Goal: Ask a question

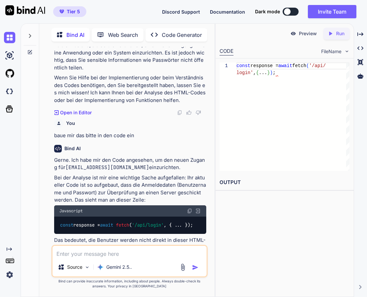
click at [114, 254] on textarea at bounding box center [129, 252] width 154 height 12
type textarea "auf welchen server liegen die Benutzer aktuell?"
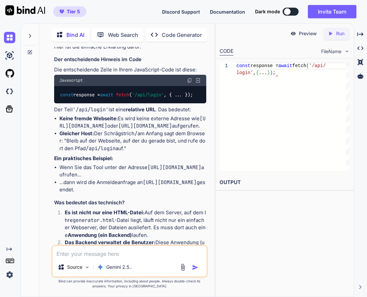
scroll to position [6657, 0]
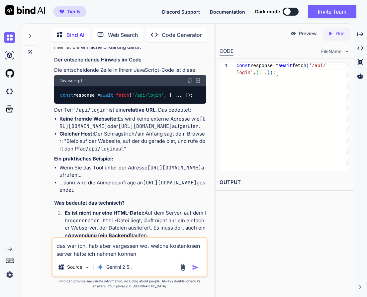
type textarea "das war ich. hab aber vergessen wo. welche kostenlosen server hätte ich nehmen …"
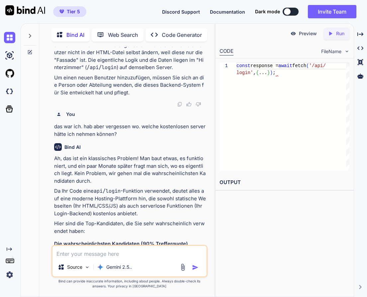
scroll to position [6936, 0]
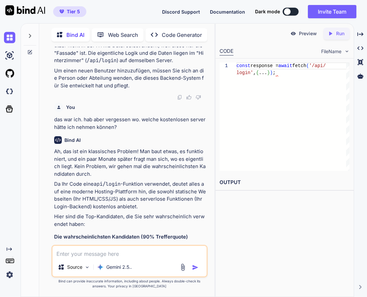
click at [119, 251] on textarea at bounding box center [129, 252] width 154 height 12
type textarea "vercel könnte sein. wo würde ich da die Datenbank finden?"
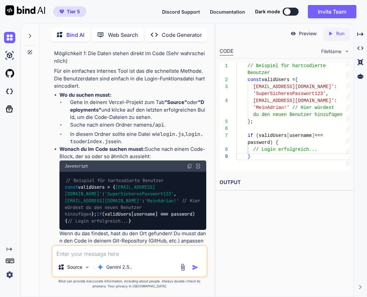
scroll to position [7923, 0]
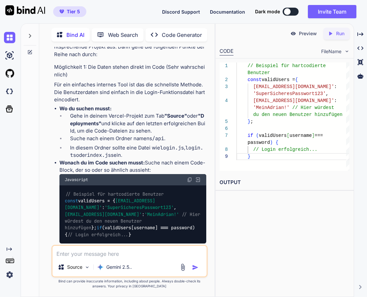
click at [99, 253] on textarea at bounding box center [129, 252] width 154 height 12
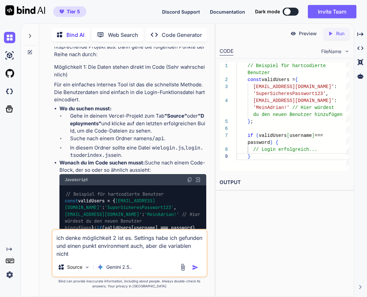
type textarea "ich denke möglichkeit 2 ist es. Settings habe ich gefunden und einen punkt envi…"
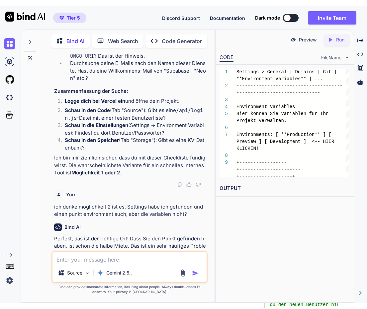
scroll to position [8522, 0]
